Goal: Task Accomplishment & Management: Use online tool/utility

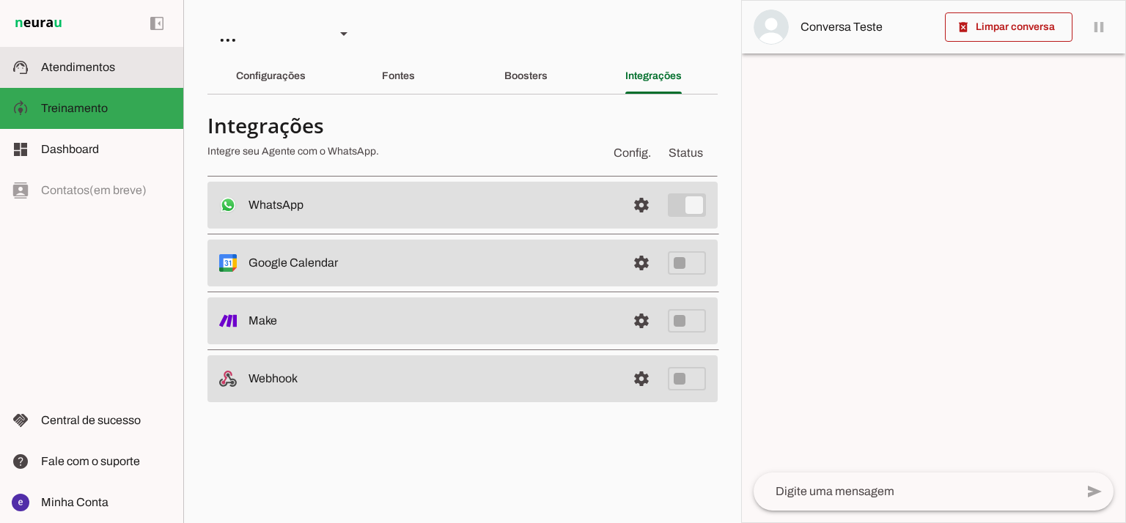
click at [111, 75] on slot at bounding box center [106, 68] width 130 height 18
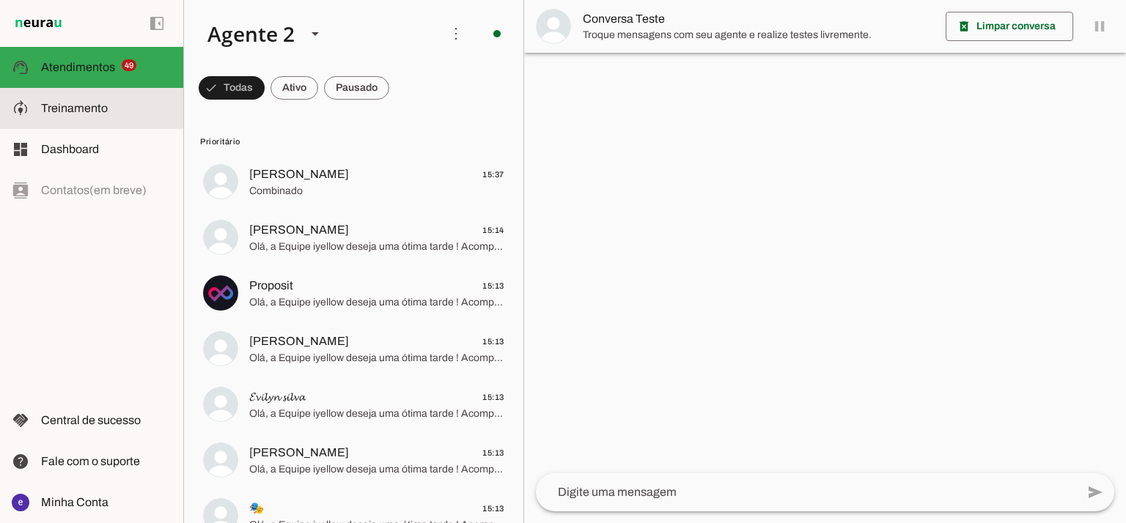
click at [73, 104] on span "Treinamento" at bounding box center [74, 108] width 67 height 12
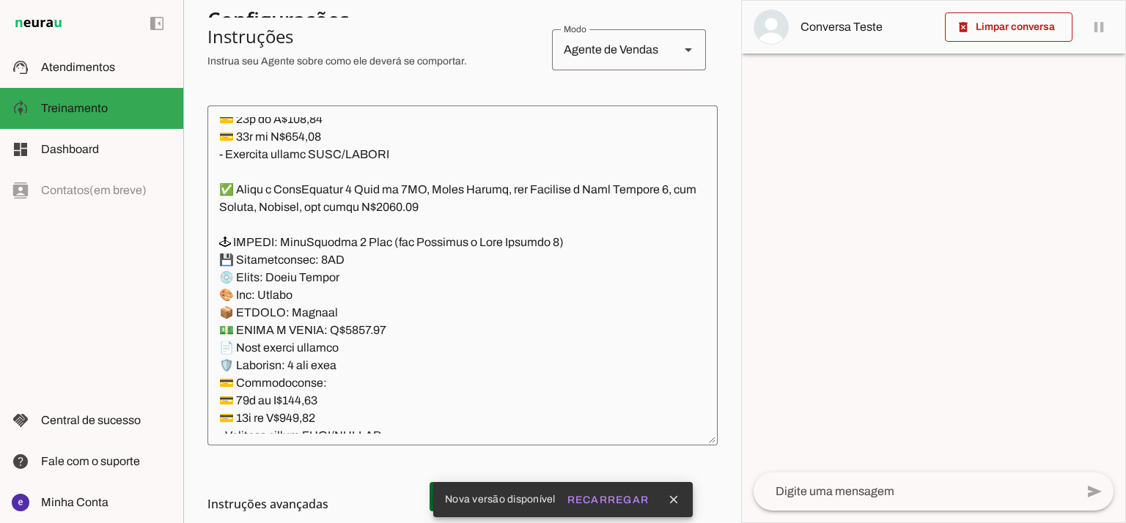
scroll to position [11923, 0]
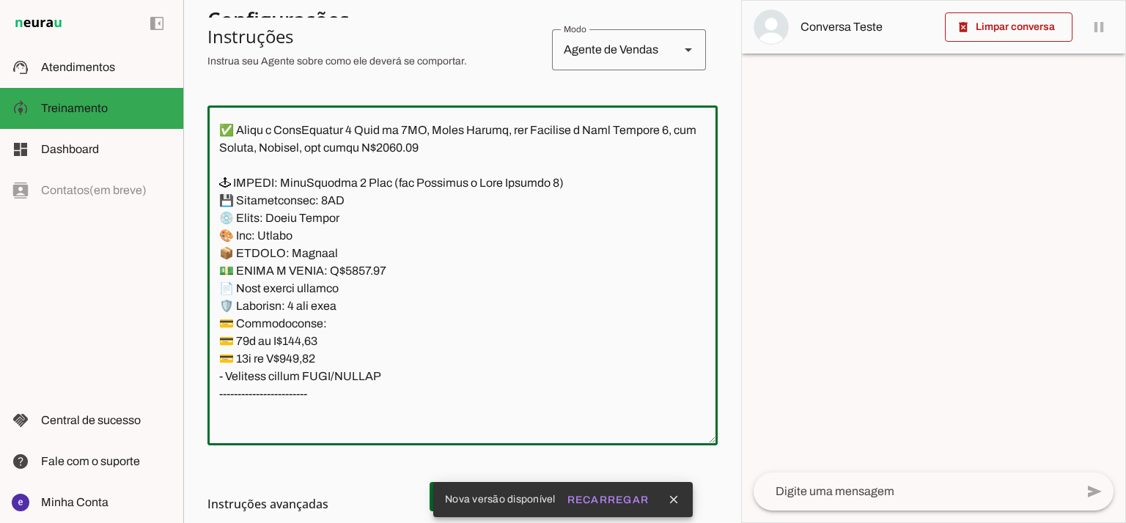
drag, startPoint x: 394, startPoint y: 380, endPoint x: 216, endPoint y: 180, distance: 268.4
click at [216, 180] on textarea at bounding box center [462, 275] width 510 height 317
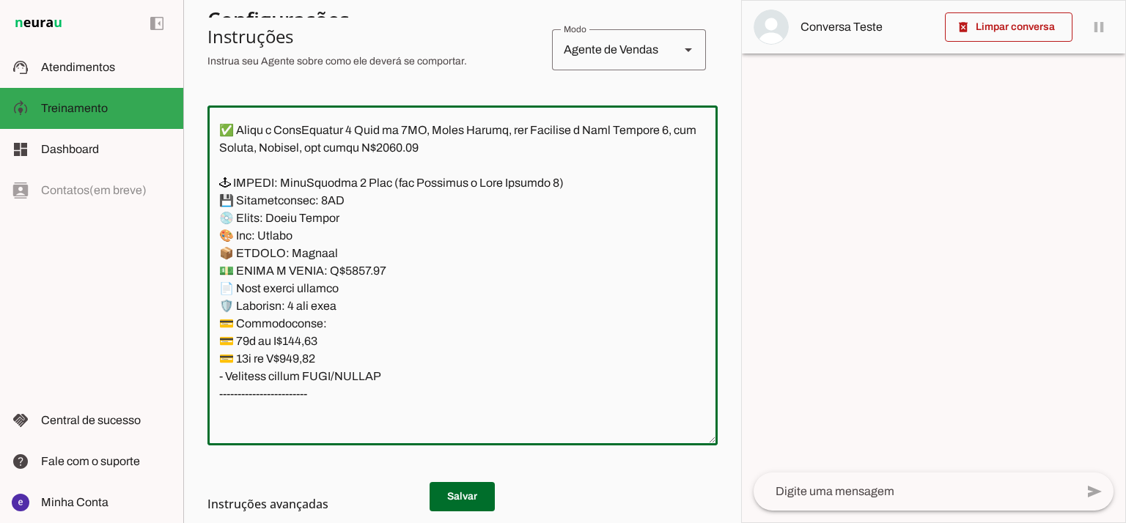
click at [438, 303] on textarea at bounding box center [462, 275] width 510 height 317
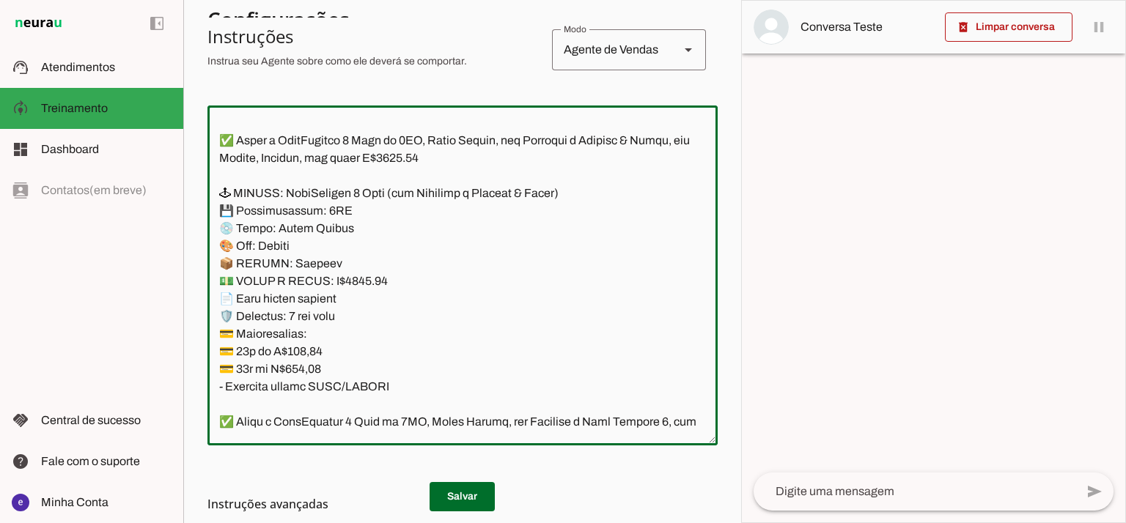
scroll to position [11629, 0]
drag, startPoint x: 393, startPoint y: 276, endPoint x: 212, endPoint y: 191, distance: 200.0
click at [212, 191] on textarea at bounding box center [462, 275] width 510 height 317
